Goal: Information Seeking & Learning: Find contact information

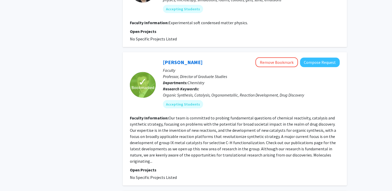
scroll to position [1545, 0]
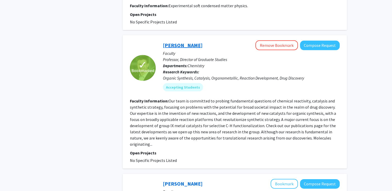
click at [182, 42] on link "[PERSON_NAME]" at bounding box center [183, 45] width 40 height 6
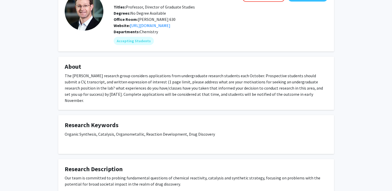
scroll to position [39, 0]
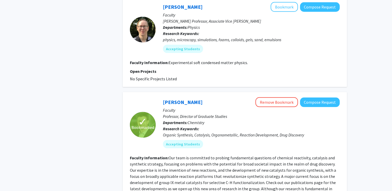
scroll to position [1497, 0]
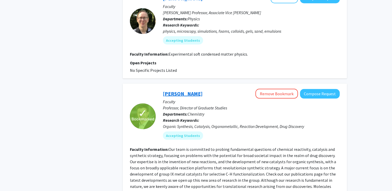
click at [183, 91] on link "[PERSON_NAME]" at bounding box center [183, 94] width 40 height 6
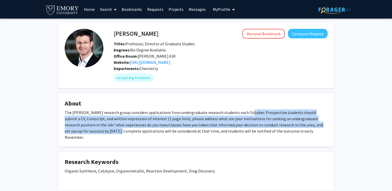
drag, startPoint x: 242, startPoint y: 113, endPoint x: 88, endPoint y: 131, distance: 154.8
click at [88, 131] on div "The [PERSON_NAME] research group considers applications from undergraduate rese…" at bounding box center [196, 125] width 263 height 31
copy div "Prospective students should submit a CV, transcript, and written expression of …"
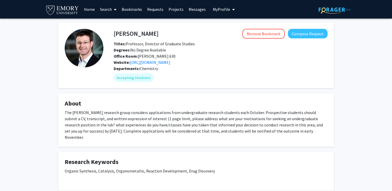
click at [292, 133] on div "The [PERSON_NAME] research group considers applications from undergraduate rese…" at bounding box center [196, 125] width 263 height 31
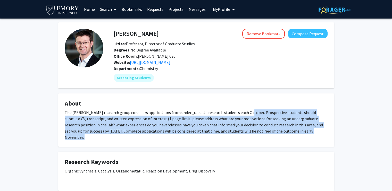
drag, startPoint x: 292, startPoint y: 133, endPoint x: 243, endPoint y: 114, distance: 52.7
click at [243, 114] on div "The [PERSON_NAME] research group considers applications from undergraduate rese…" at bounding box center [196, 125] width 263 height 31
copy div "Prospective students should submit a CV, transcript, and written expression of …"
